Goal: Task Accomplishment & Management: Use online tool/utility

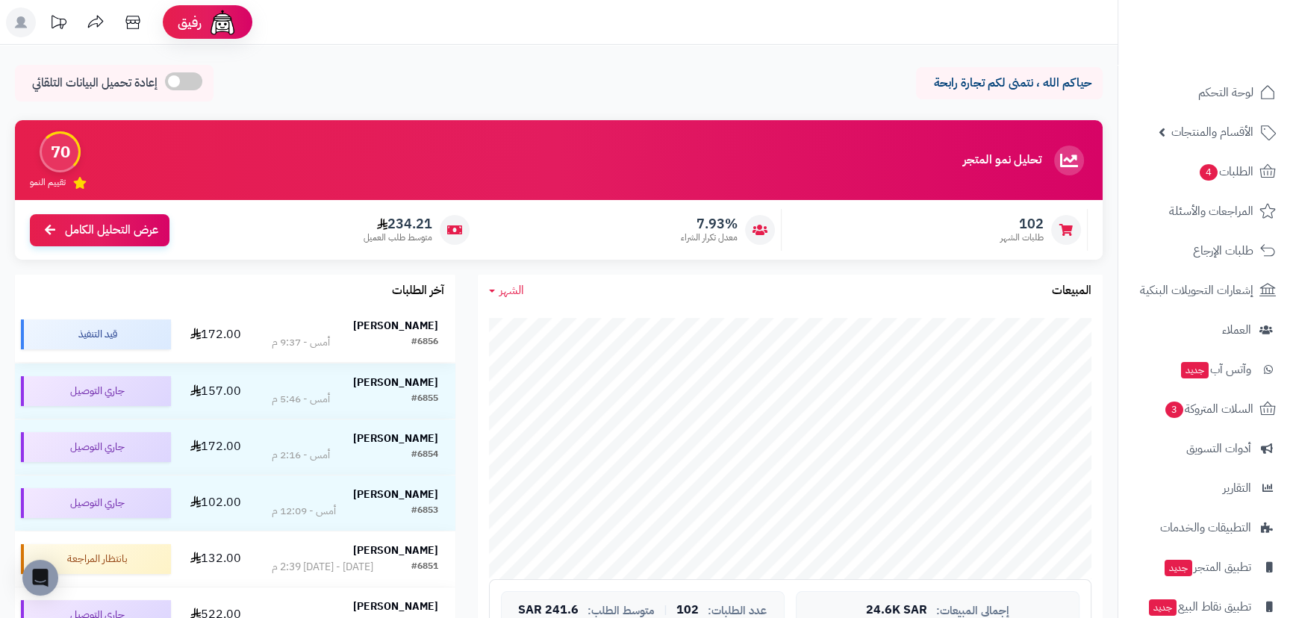
click at [405, 321] on strong "[PERSON_NAME]" at bounding box center [395, 326] width 85 height 16
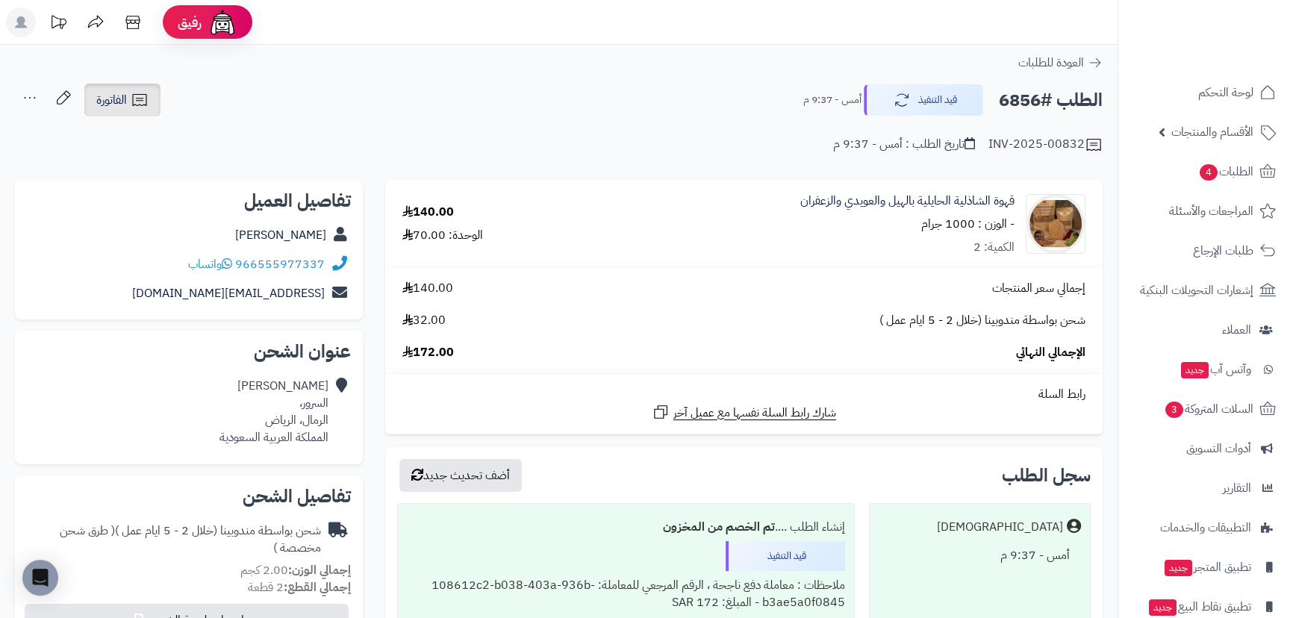
click at [113, 101] on span "الفاتورة" at bounding box center [111, 100] width 31 height 18
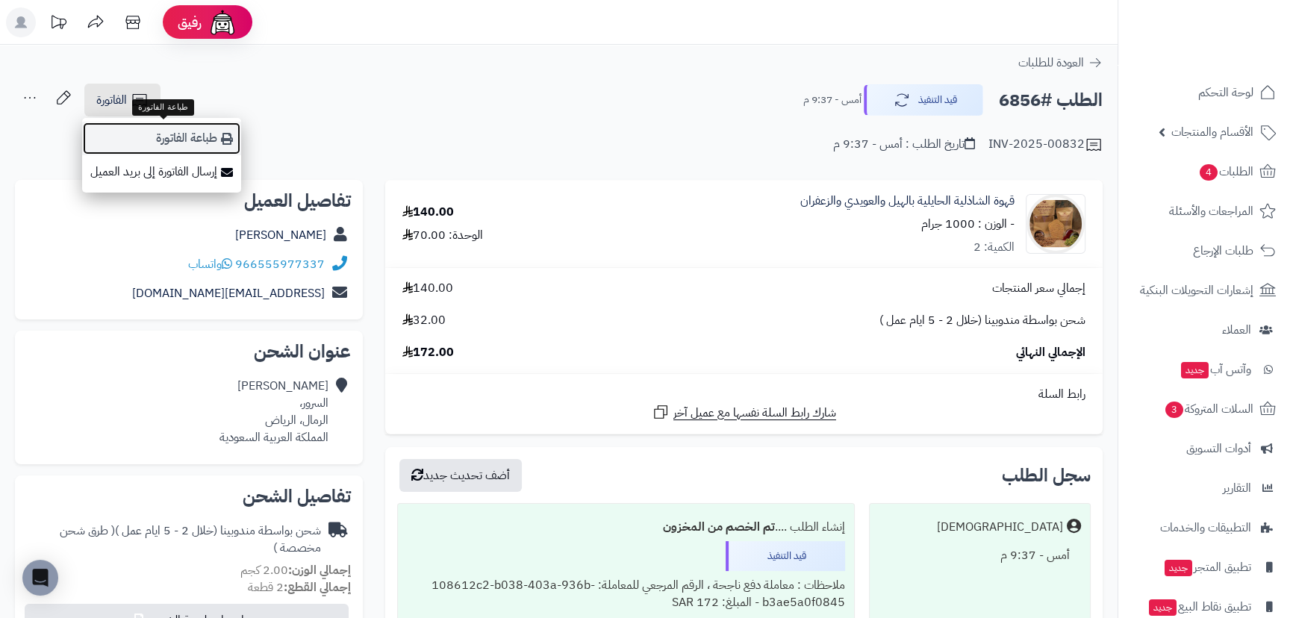
click at [162, 140] on link "طباعة الفاتورة" at bounding box center [161, 139] width 159 height 34
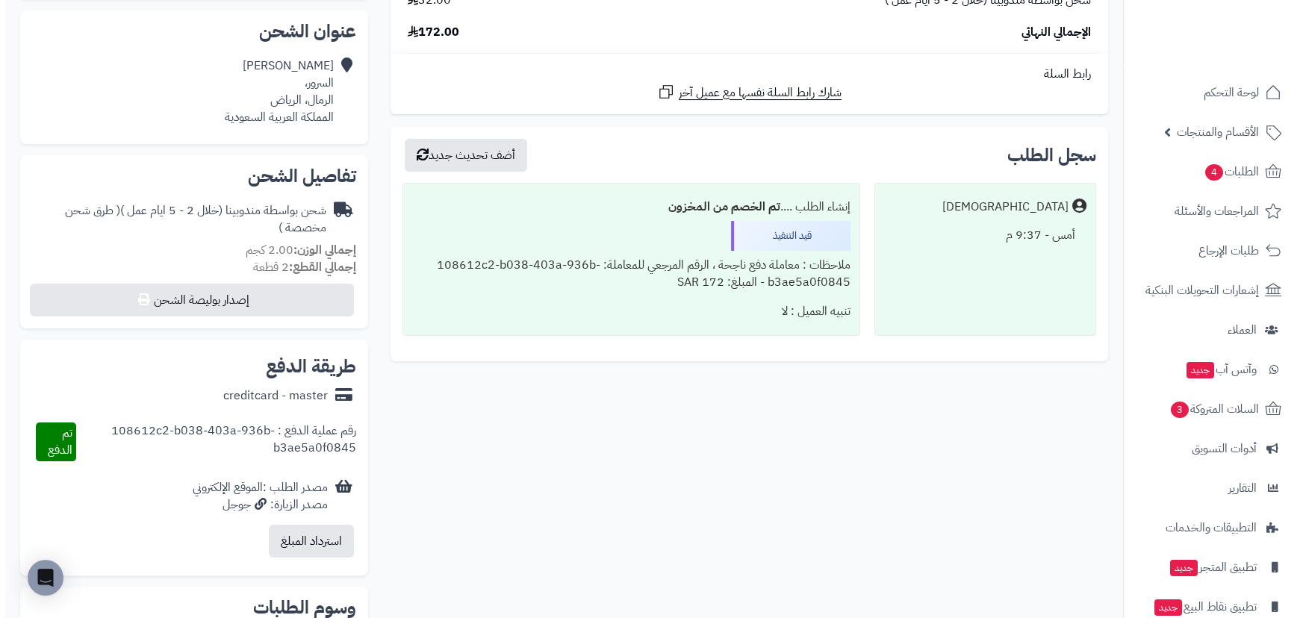
scroll to position [339, 0]
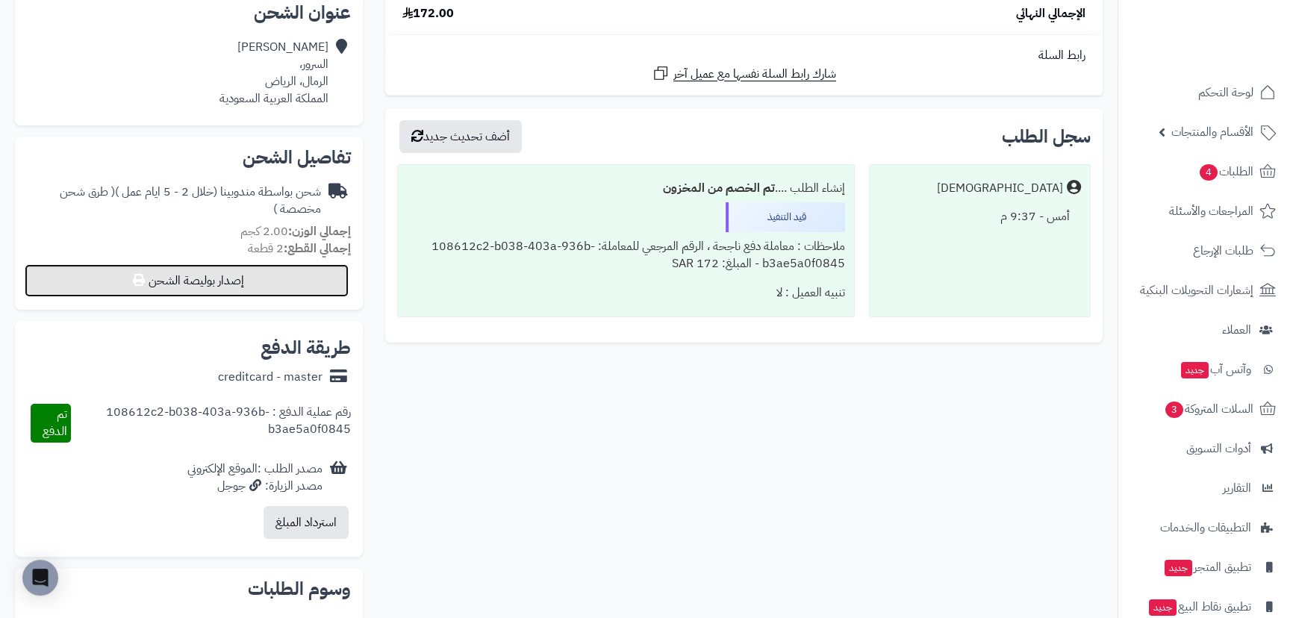
click at [202, 286] on button "إصدار بوليصة الشحن" at bounding box center [187, 280] width 324 height 33
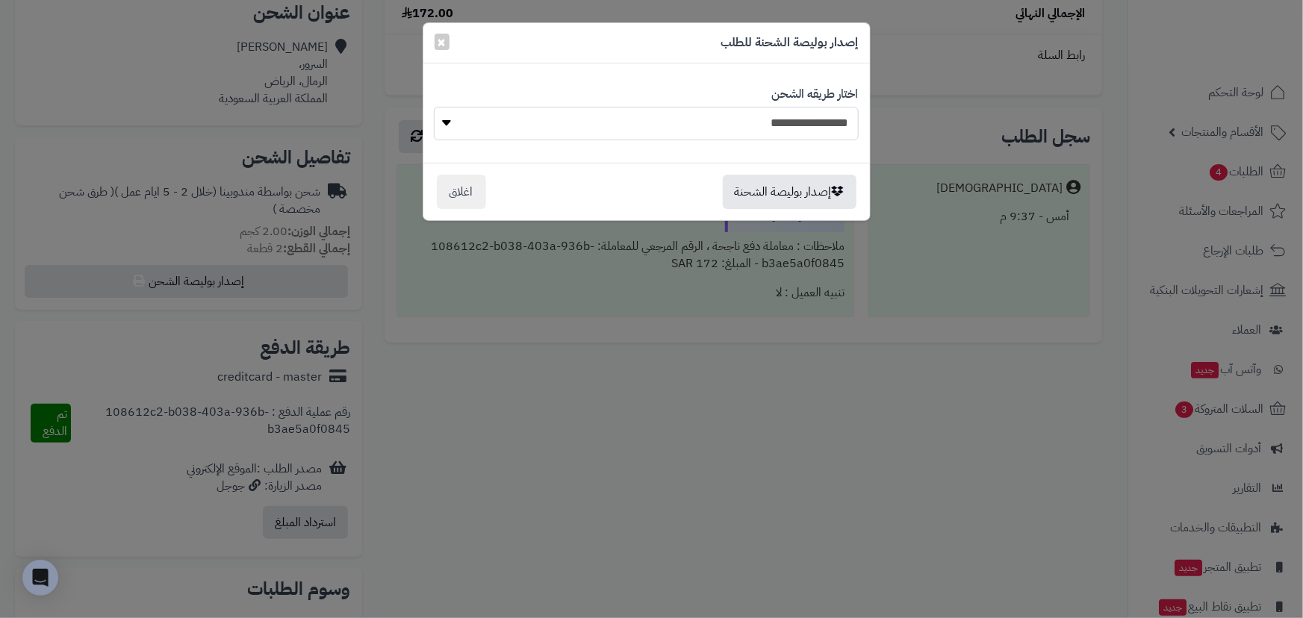
click at [479, 123] on select "**********" at bounding box center [646, 124] width 424 height 34
select select "***"
click at [434, 107] on select "**********" at bounding box center [646, 124] width 424 height 34
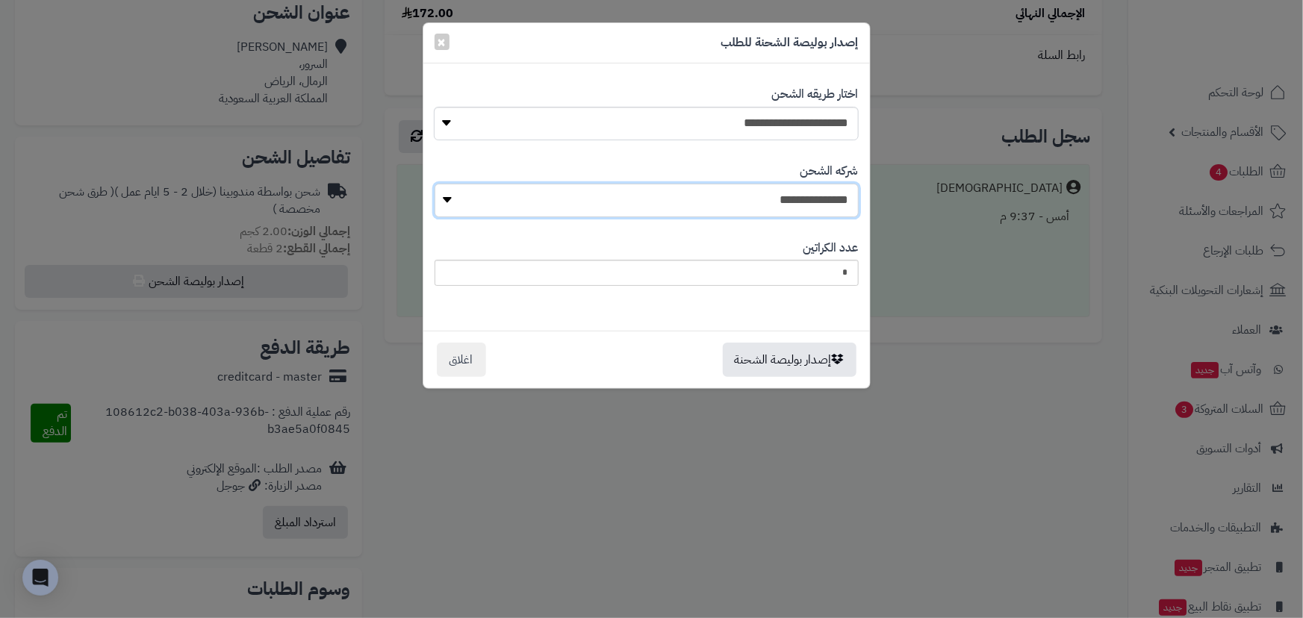
click at [638, 190] on select "**********" at bounding box center [647, 201] width 424 height 34
select select "****"
click at [439, 184] on select "**********" at bounding box center [647, 201] width 424 height 34
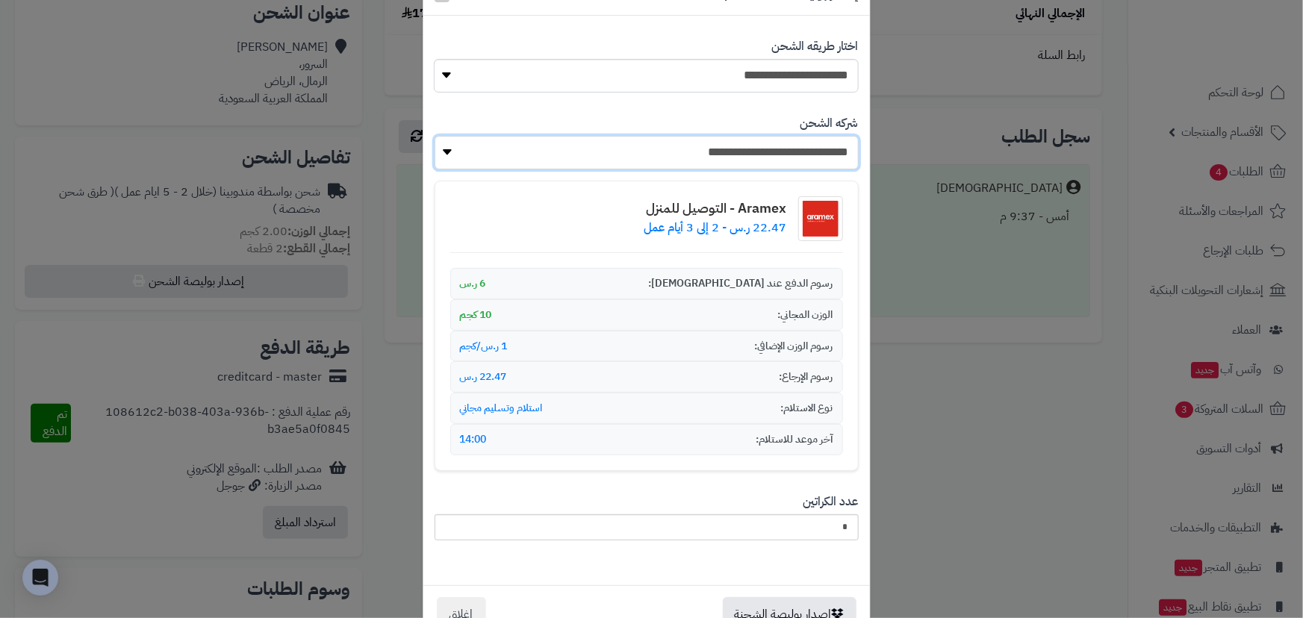
scroll to position [94, 0]
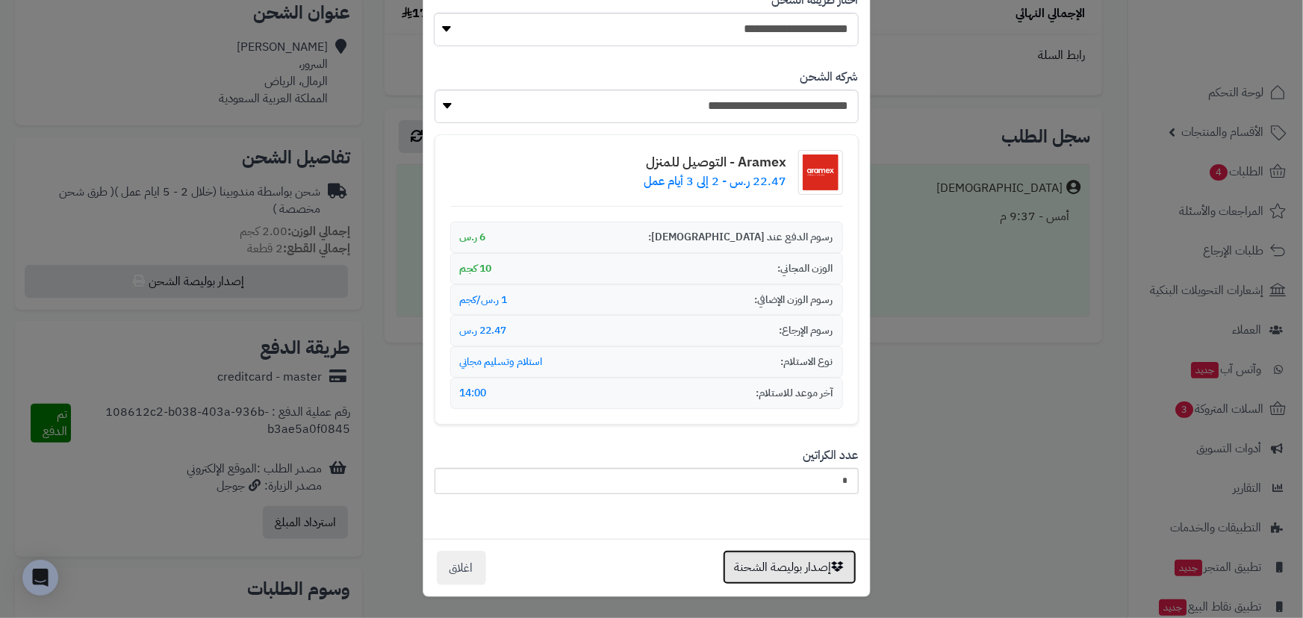
click at [784, 571] on button "إصدار بوليصة الشحنة" at bounding box center [790, 567] width 134 height 34
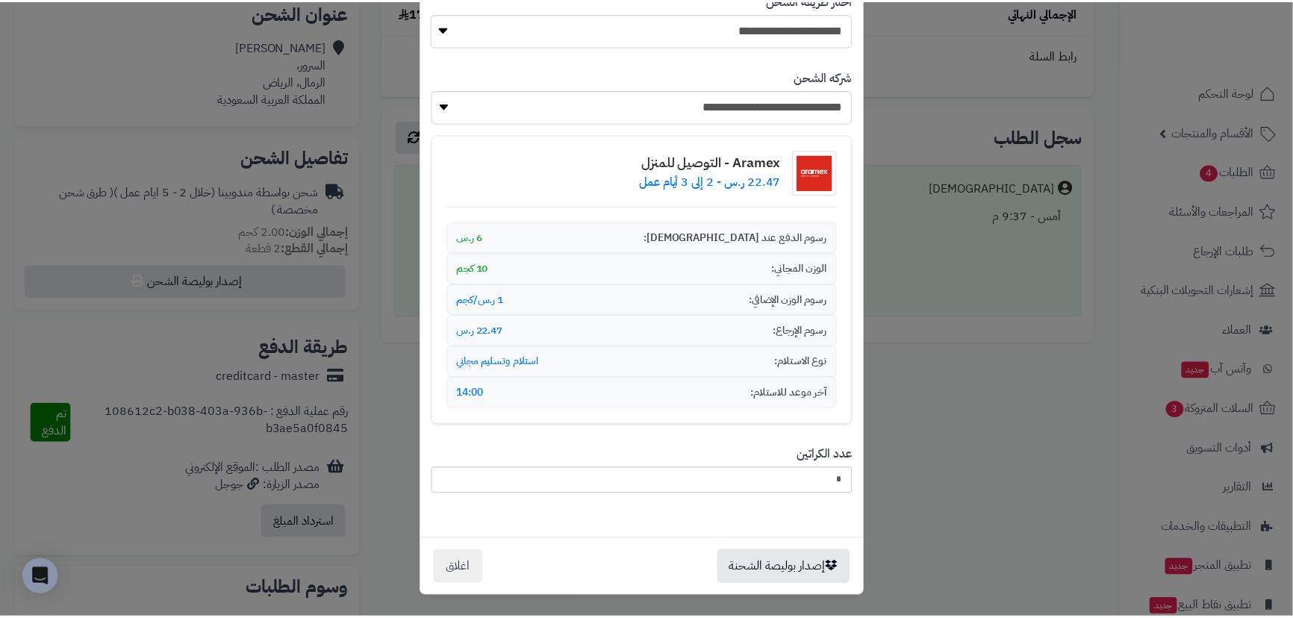
scroll to position [0, 0]
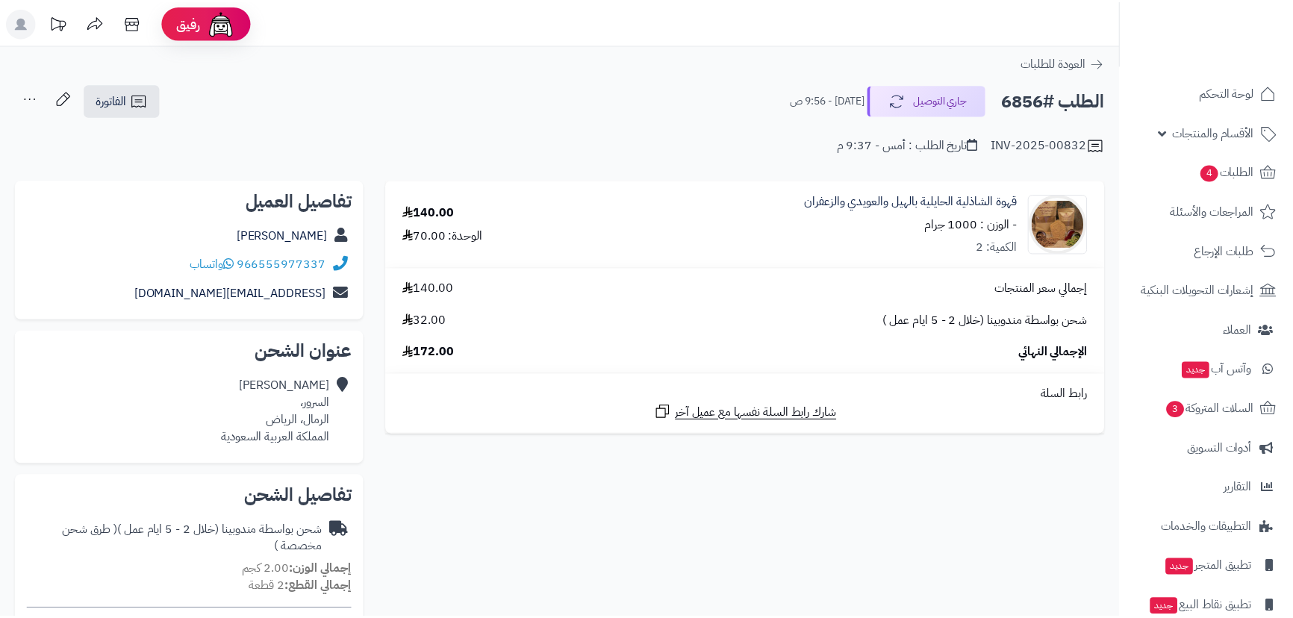
scroll to position [339, 0]
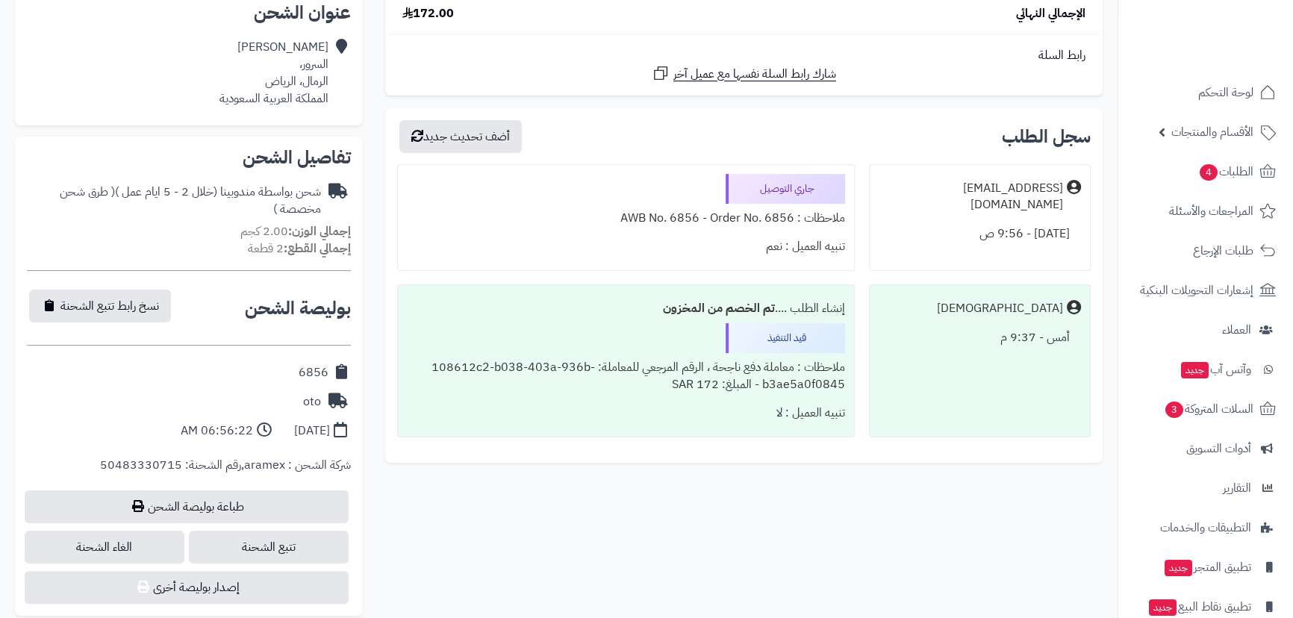
scroll to position [339, 0]
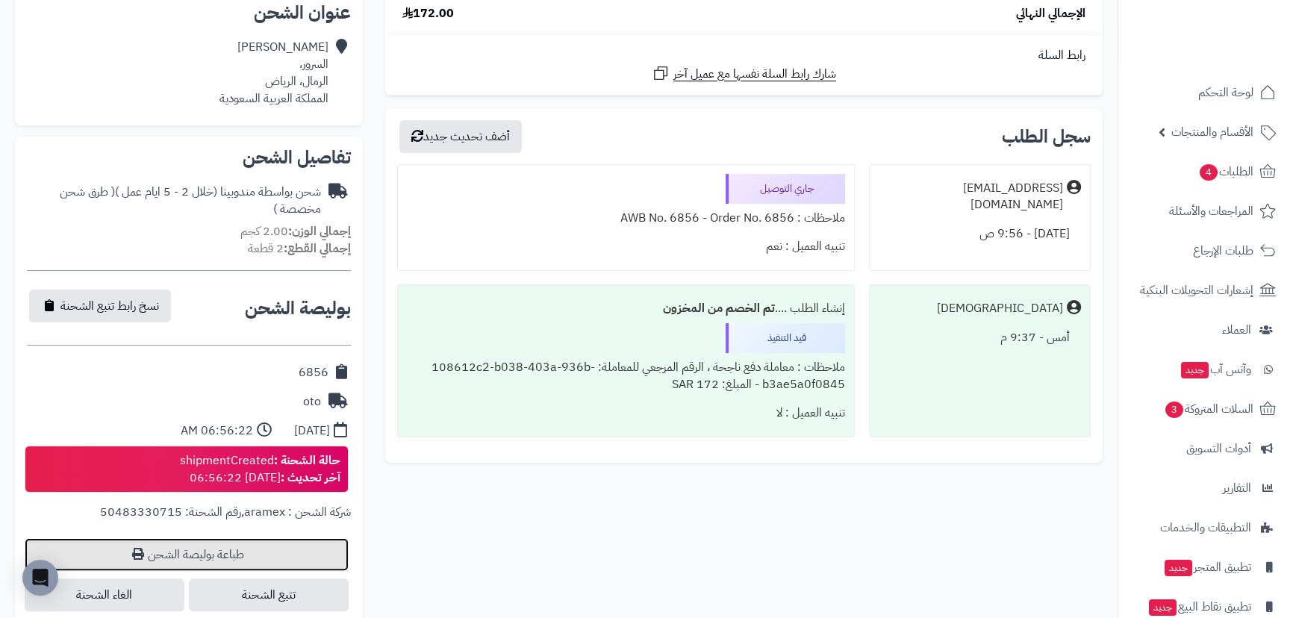
click at [213, 564] on link "طباعة بوليصة الشحن" at bounding box center [187, 554] width 324 height 33
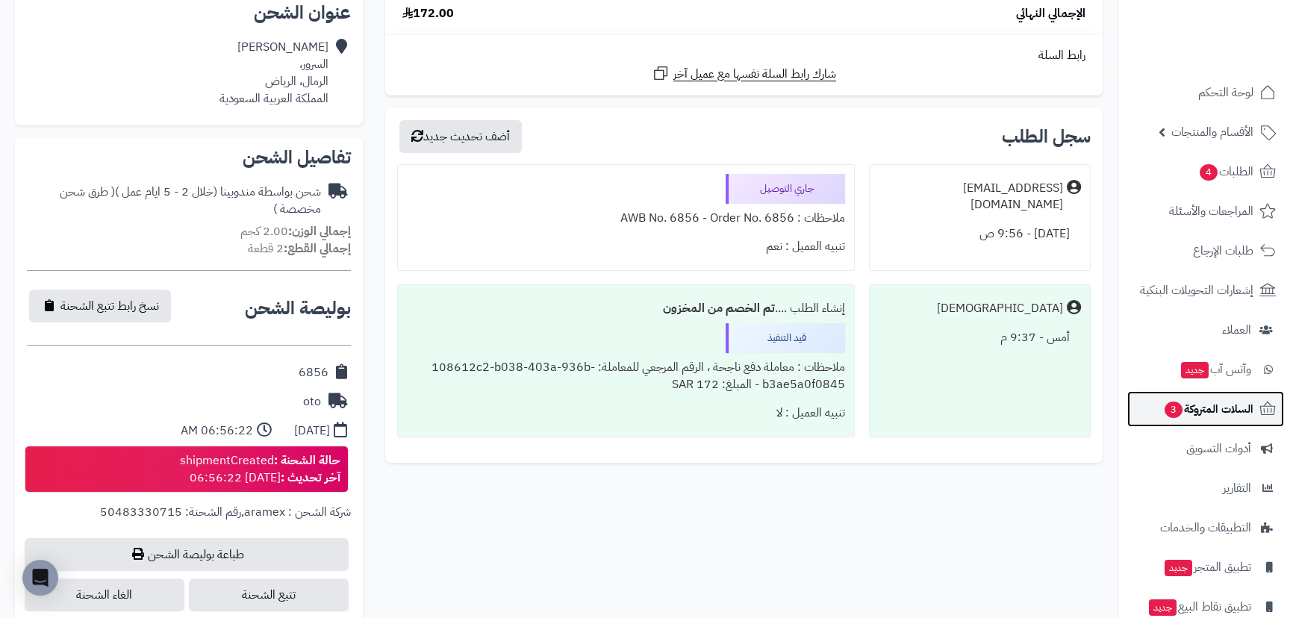
click at [1189, 411] on span "السلات المتروكة 3" at bounding box center [1208, 409] width 90 height 21
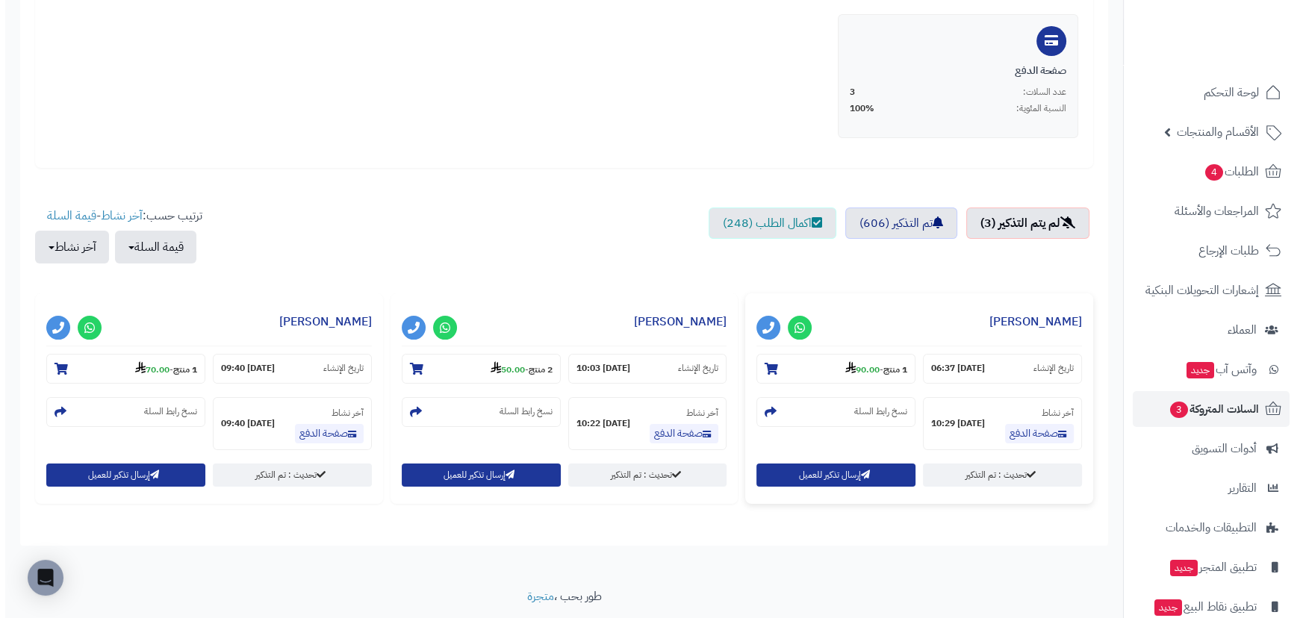
scroll to position [382, 0]
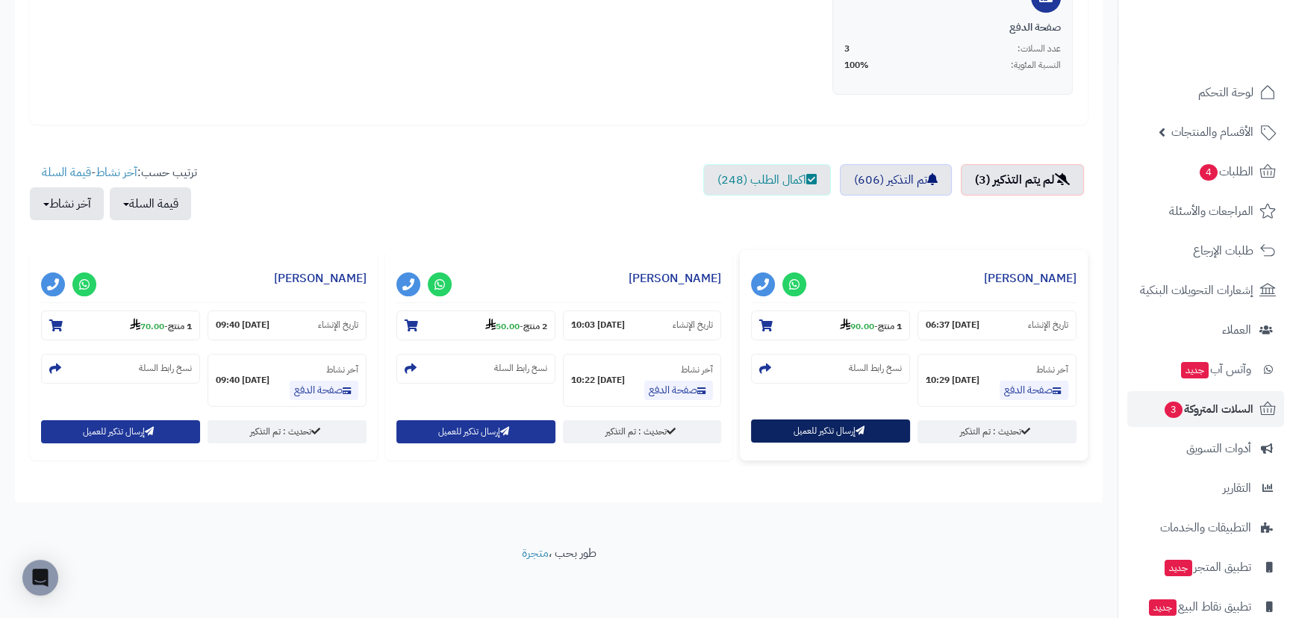
click at [849, 433] on button "إرسال تذكير للعميل" at bounding box center [830, 431] width 159 height 23
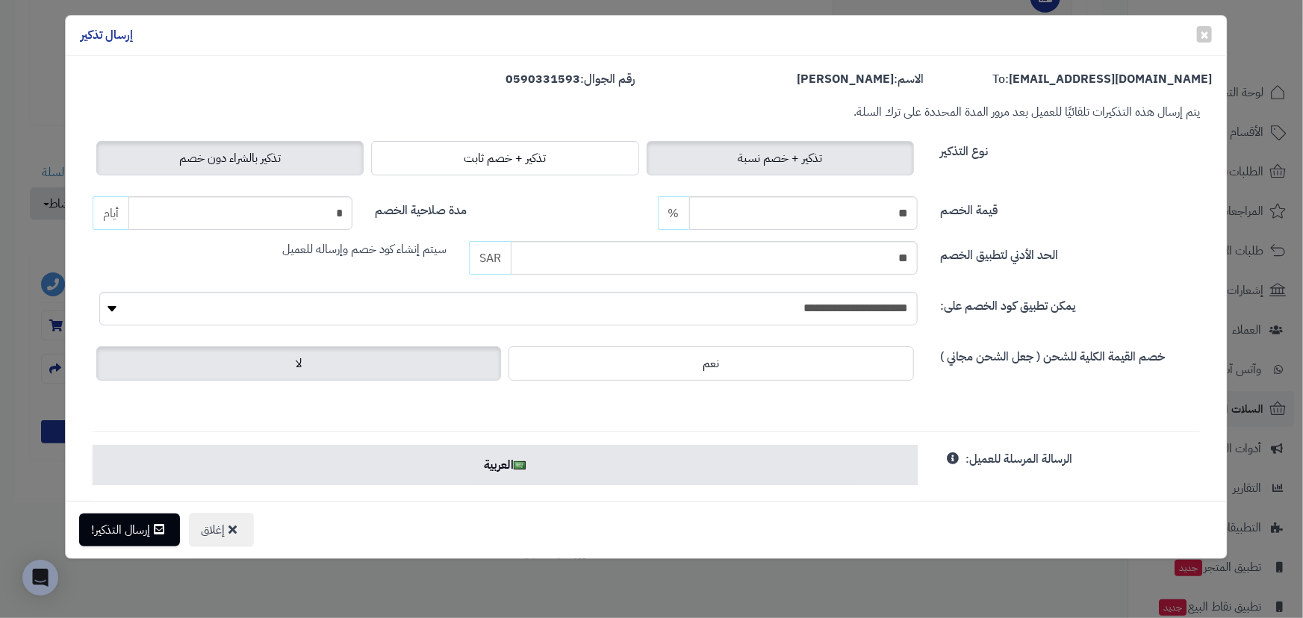
click at [248, 161] on span "تذكير بالشراء دون خصم" at bounding box center [230, 158] width 102 height 18
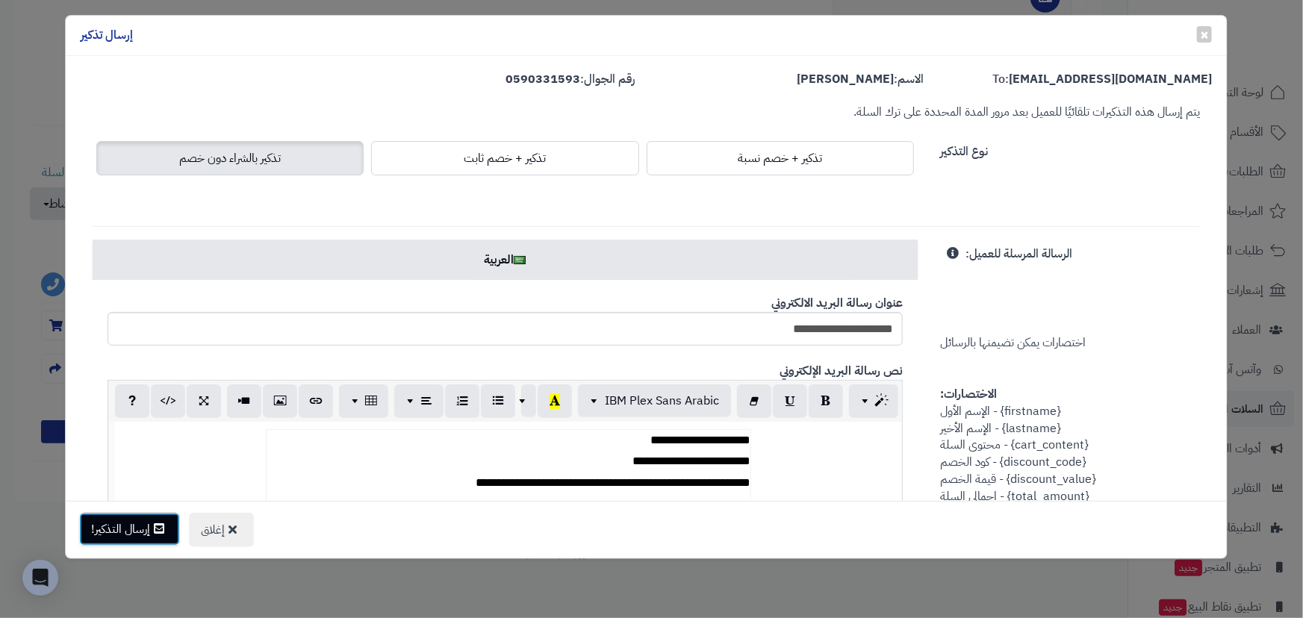
click at [135, 537] on button "إرسال التذكير!" at bounding box center [129, 529] width 101 height 33
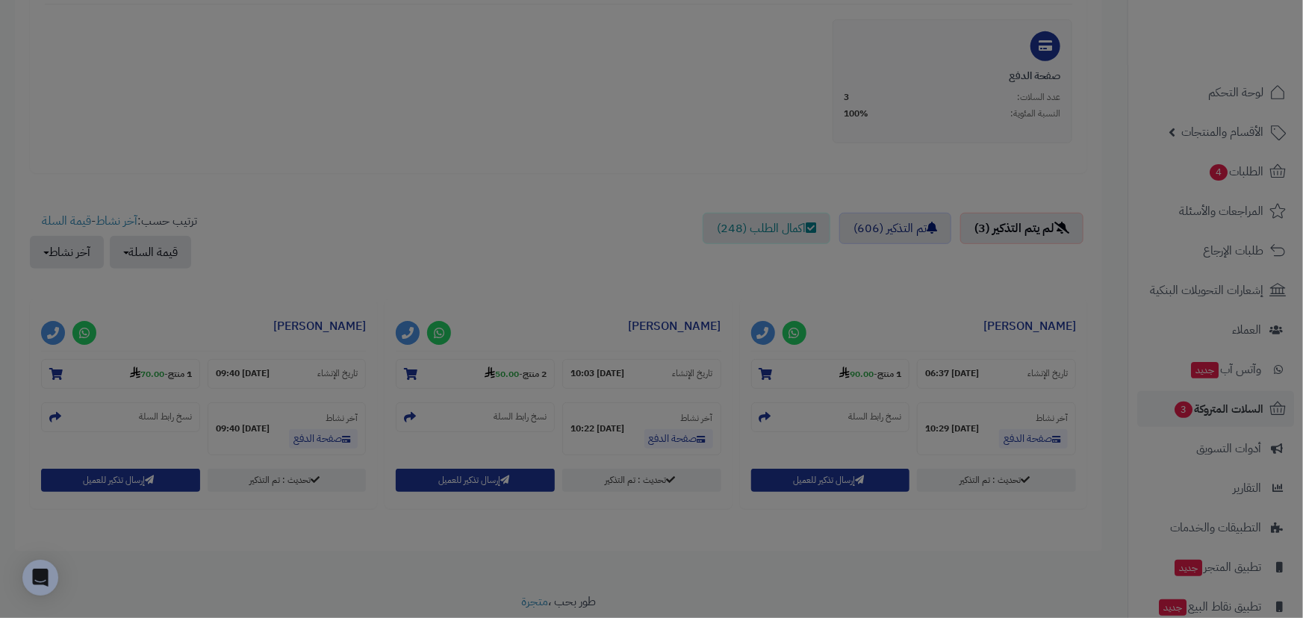
scroll to position [431, 0]
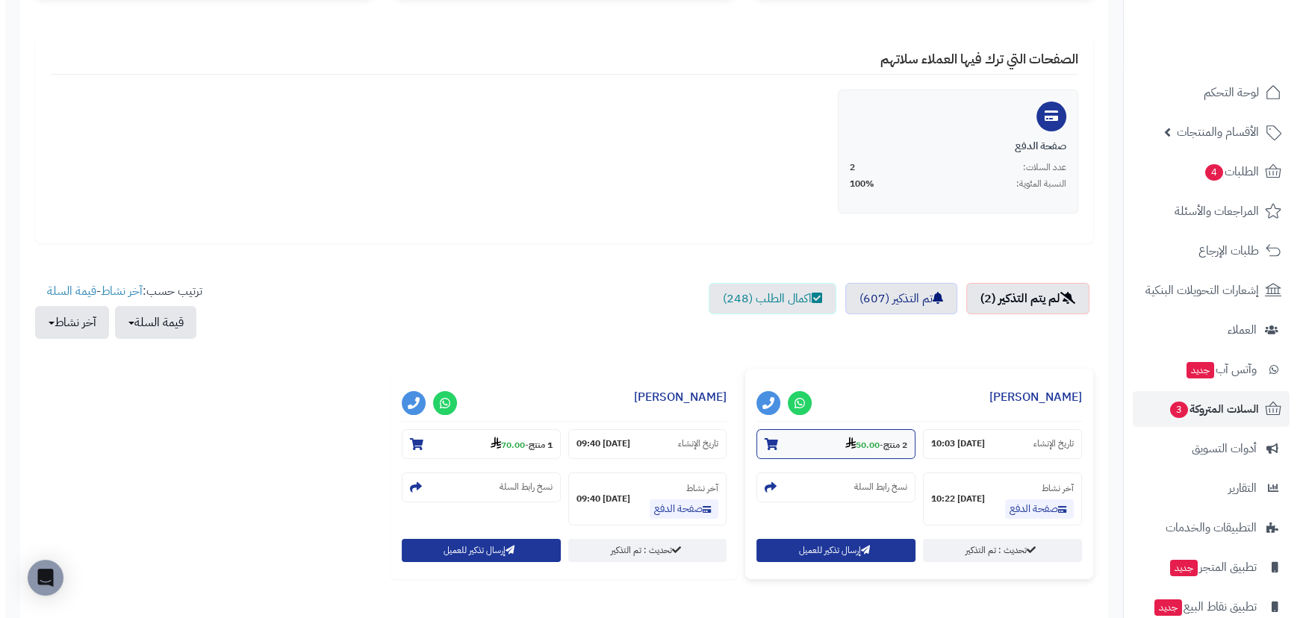
scroll to position [271, 0]
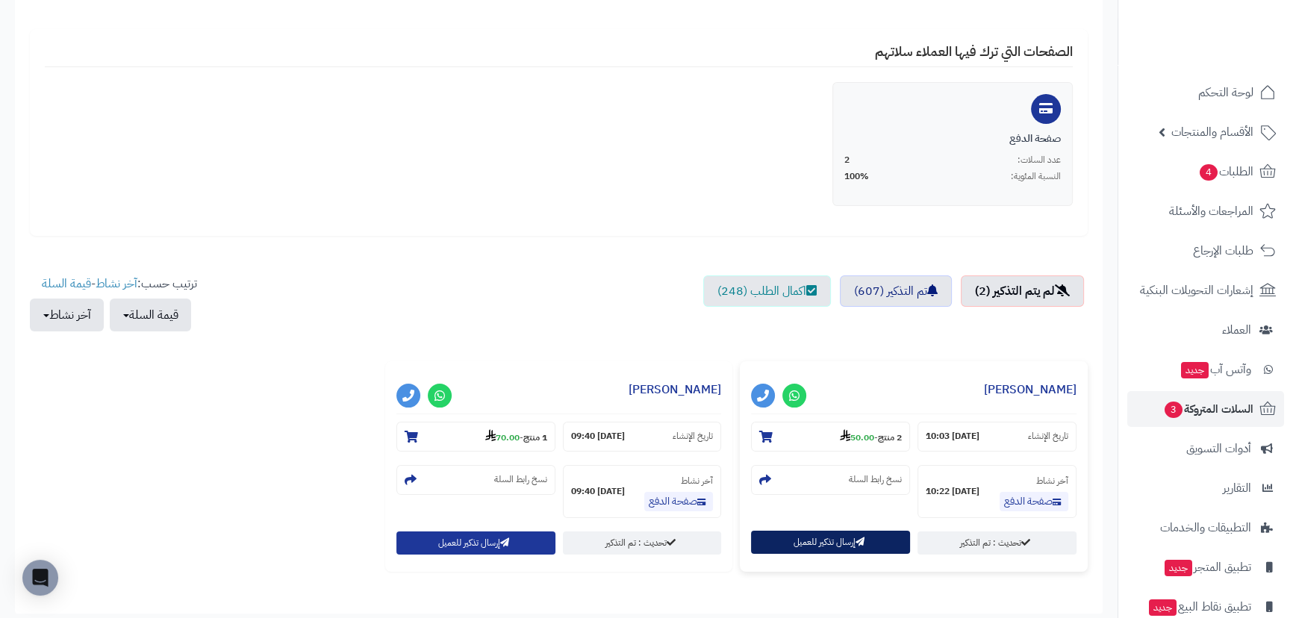
click at [808, 534] on button "إرسال تذكير للعميل" at bounding box center [830, 542] width 159 height 23
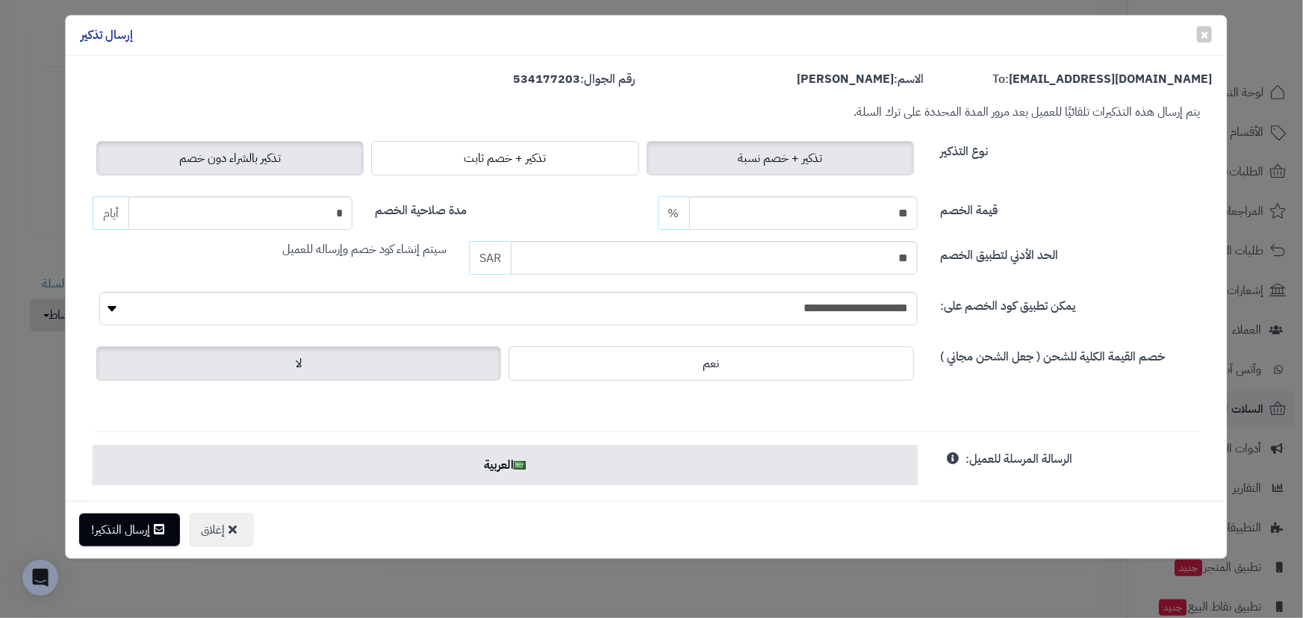
click at [196, 151] on span "تذكير بالشراء دون خصم" at bounding box center [230, 158] width 102 height 18
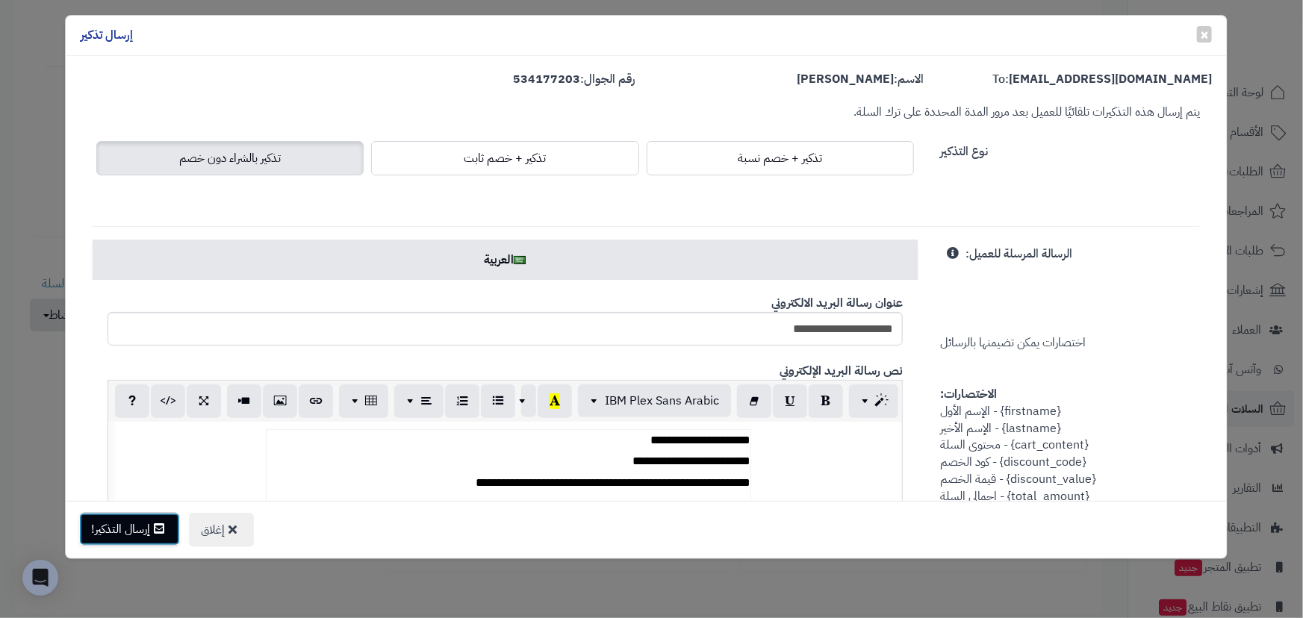
click at [144, 523] on button "إرسال التذكير!" at bounding box center [129, 529] width 101 height 33
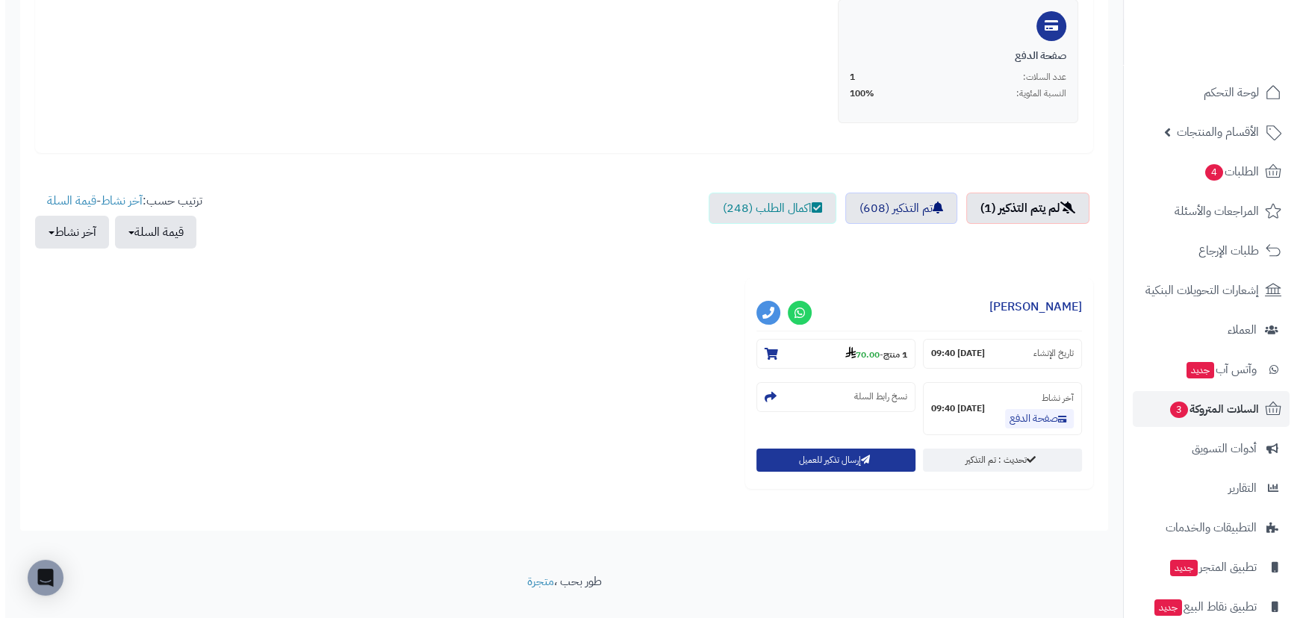
scroll to position [382, 0]
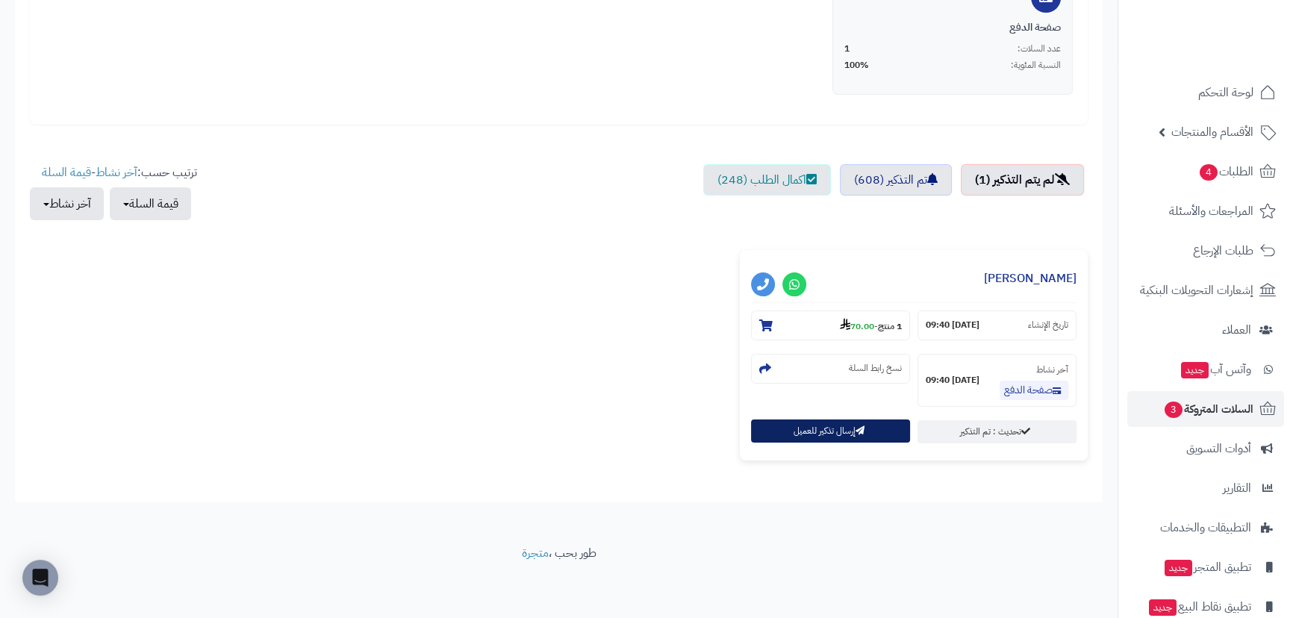
click at [847, 437] on button "إرسال تذكير للعميل" at bounding box center [830, 431] width 159 height 23
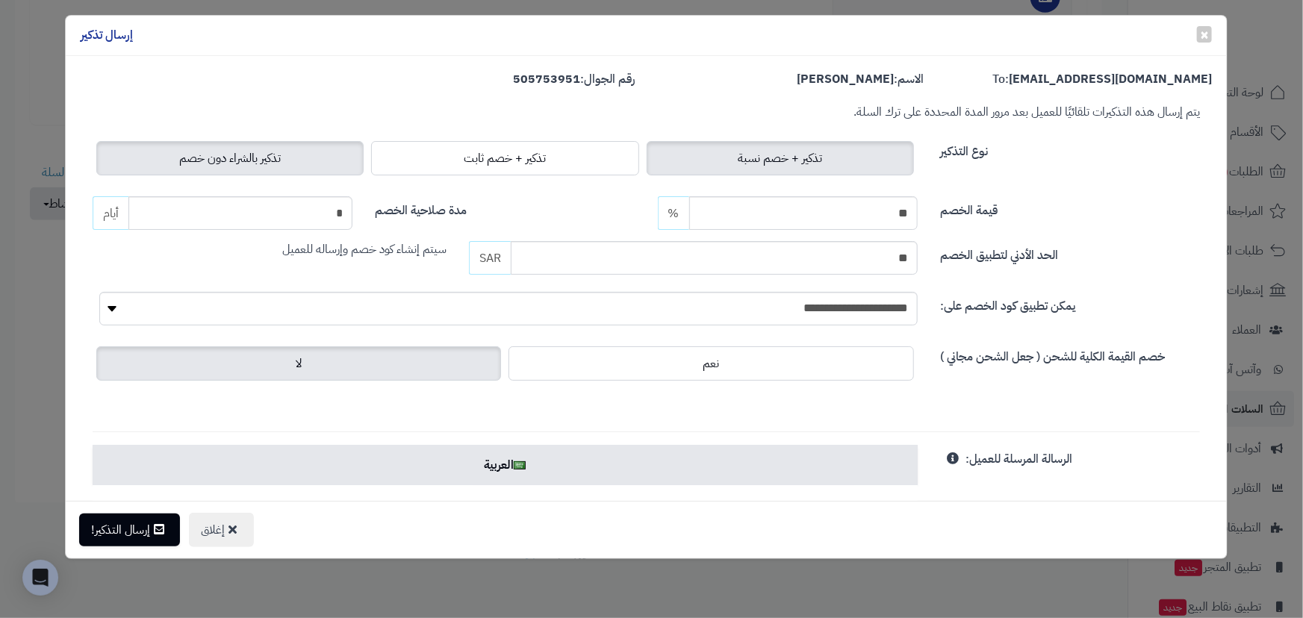
click at [278, 146] on label "تذكير بالشراء دون خصم" at bounding box center [229, 158] width 267 height 34
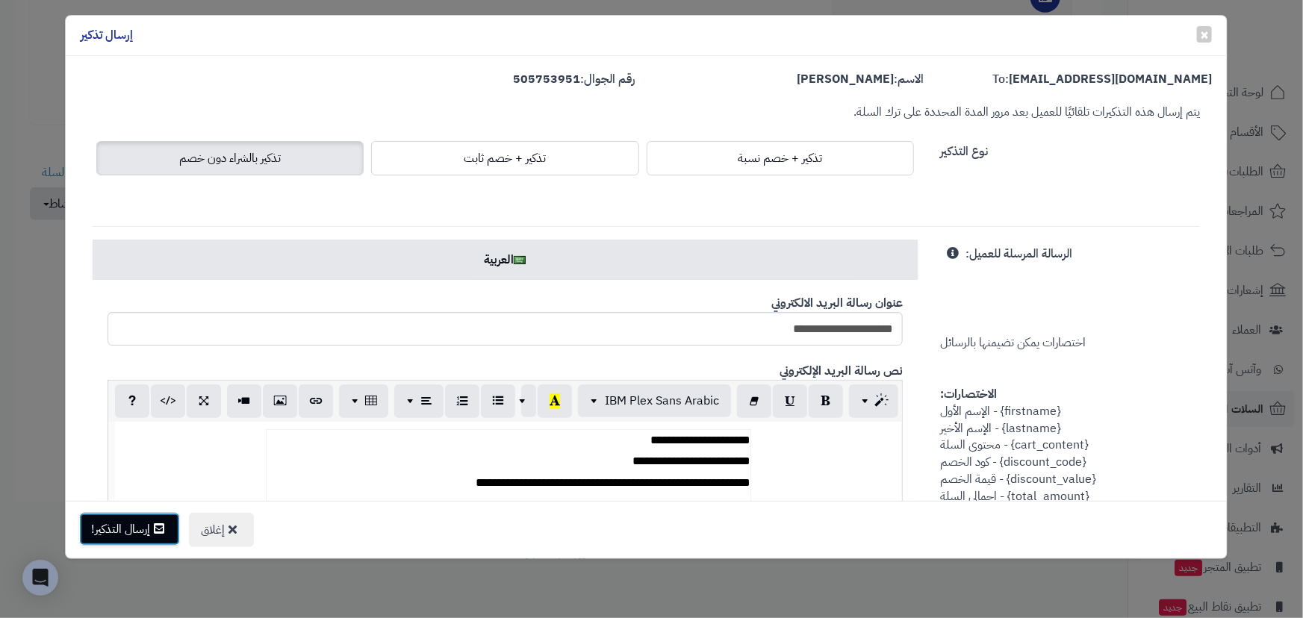
click at [131, 516] on button "إرسال التذكير!" at bounding box center [129, 529] width 101 height 33
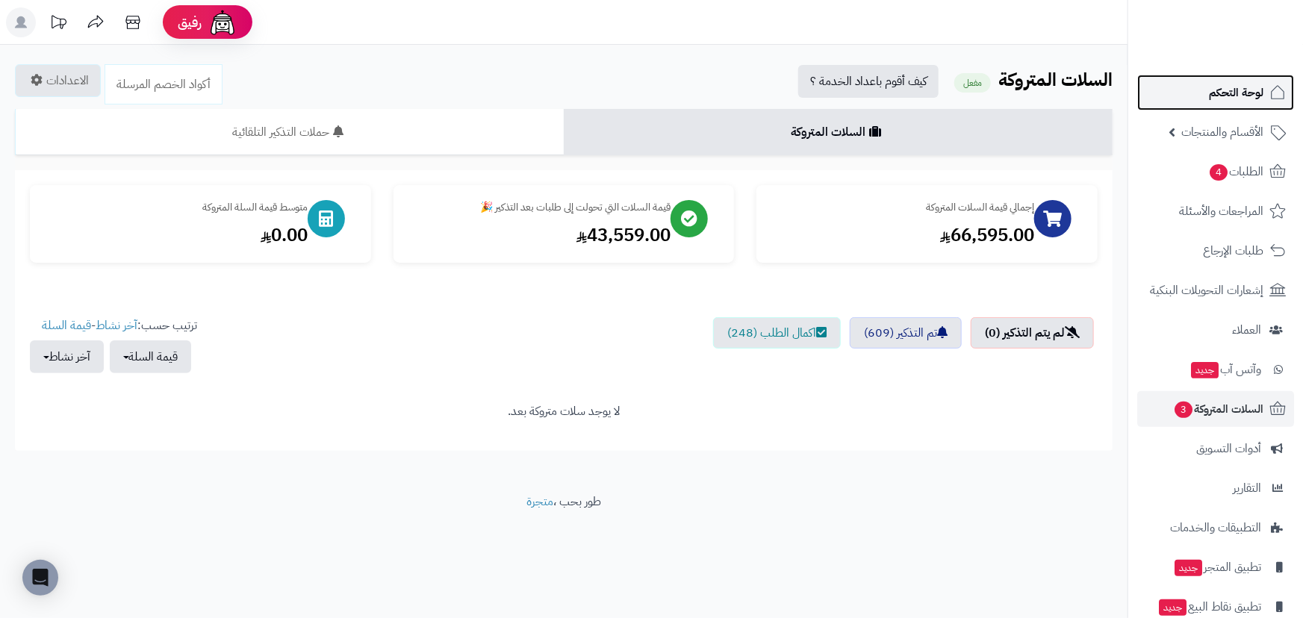
click at [1248, 102] on span "لوحة التحكم" at bounding box center [1236, 92] width 55 height 21
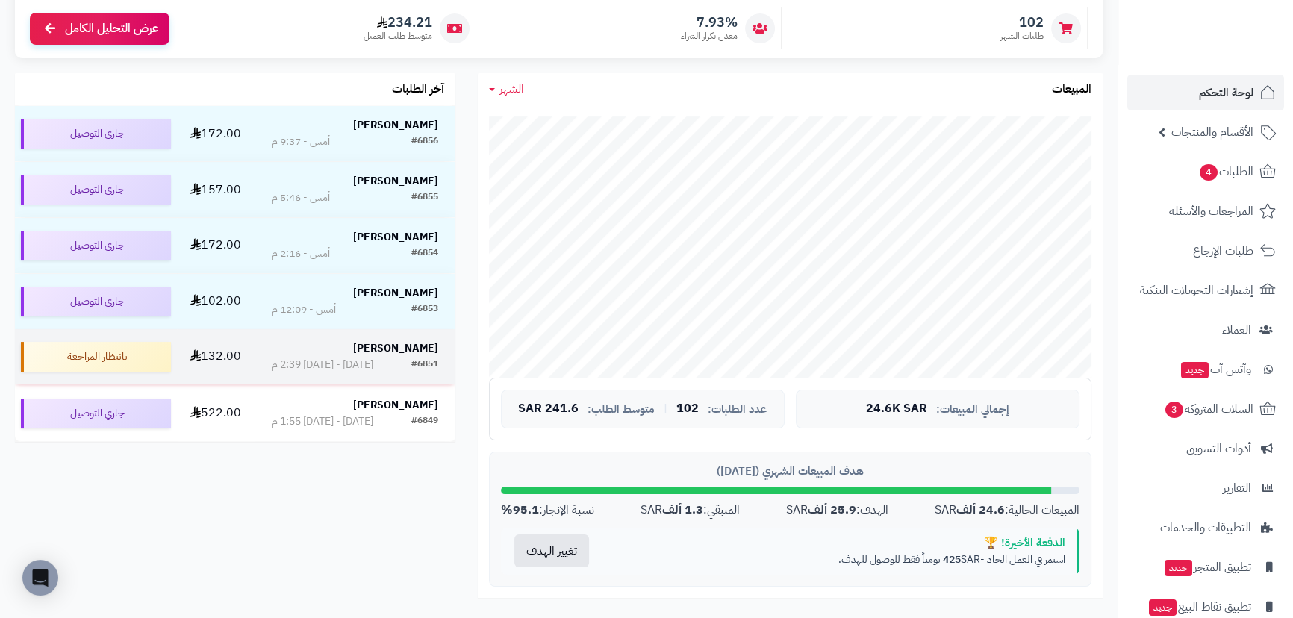
scroll to position [203, 0]
